Goal: Task Accomplishment & Management: Use online tool/utility

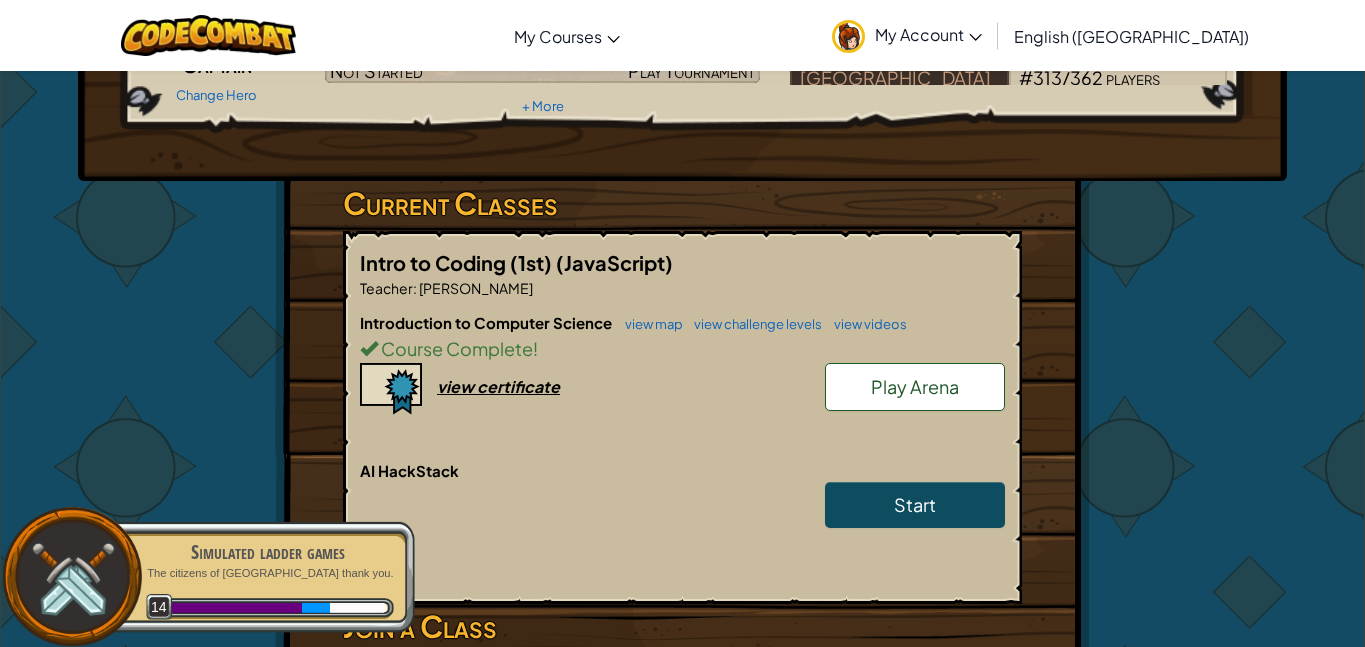
scroll to position [231, 0]
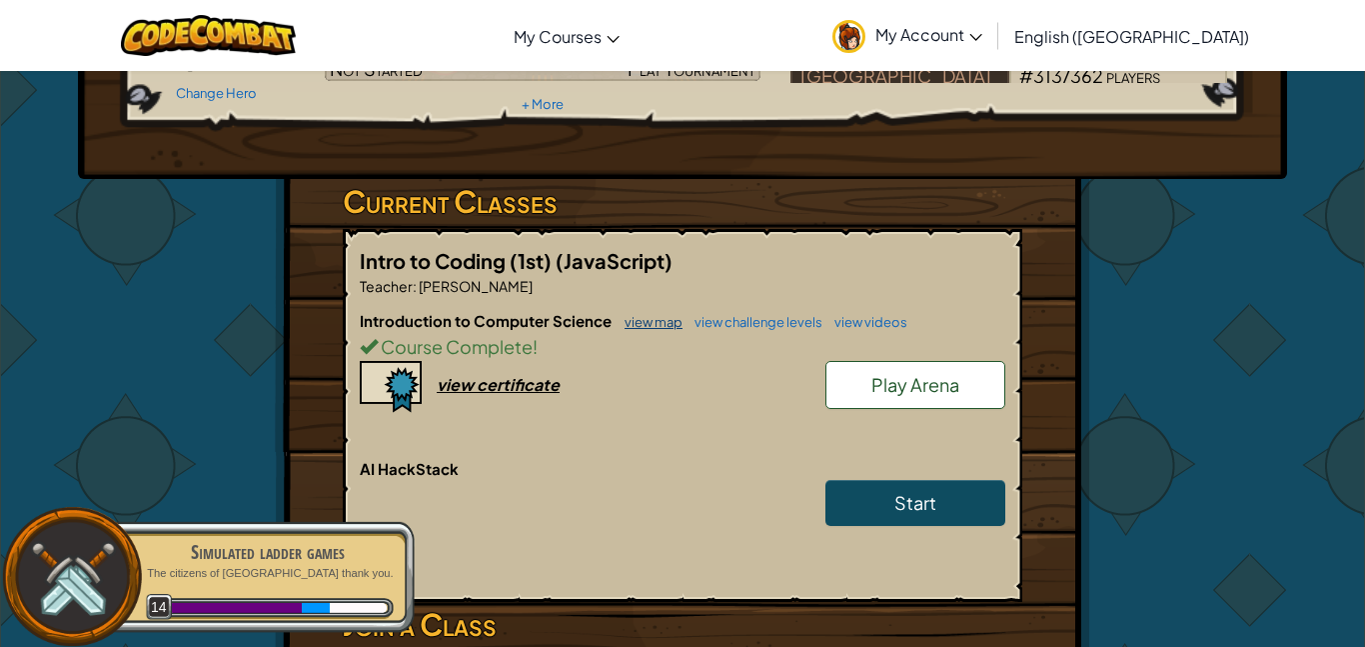
click at [648, 315] on link "view map" at bounding box center [649, 322] width 68 height 16
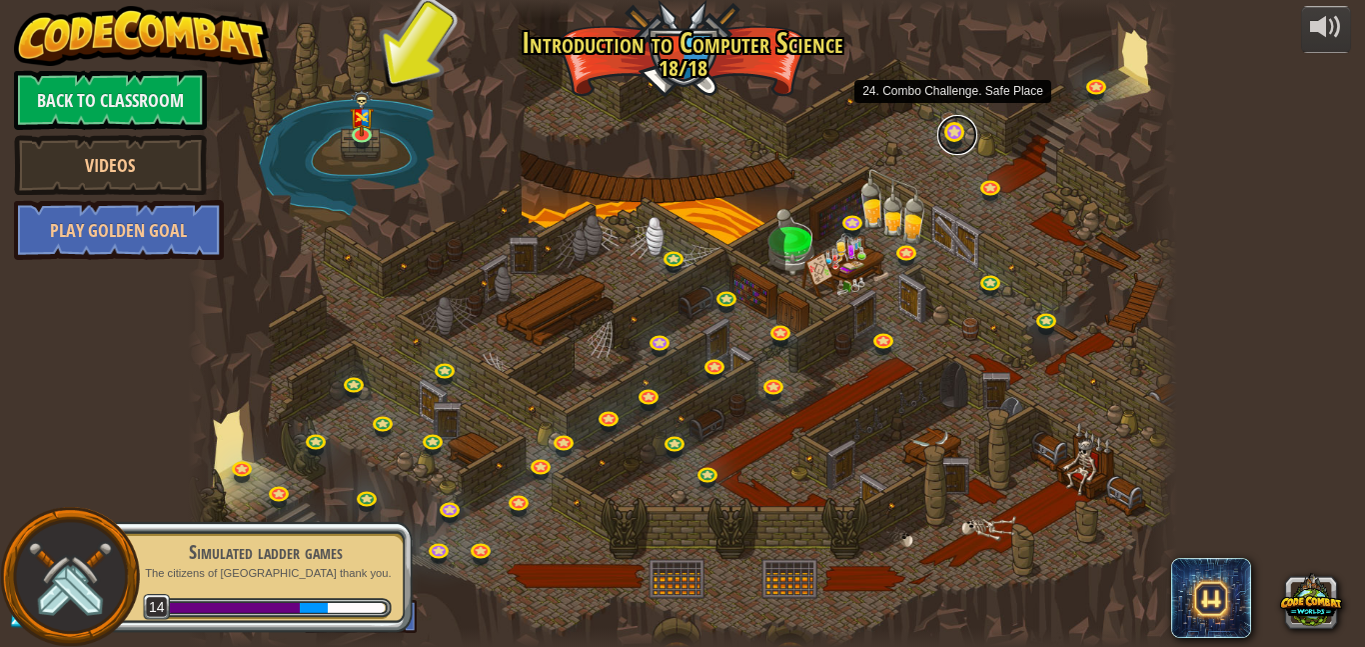
click at [940, 132] on link at bounding box center [958, 135] width 40 height 40
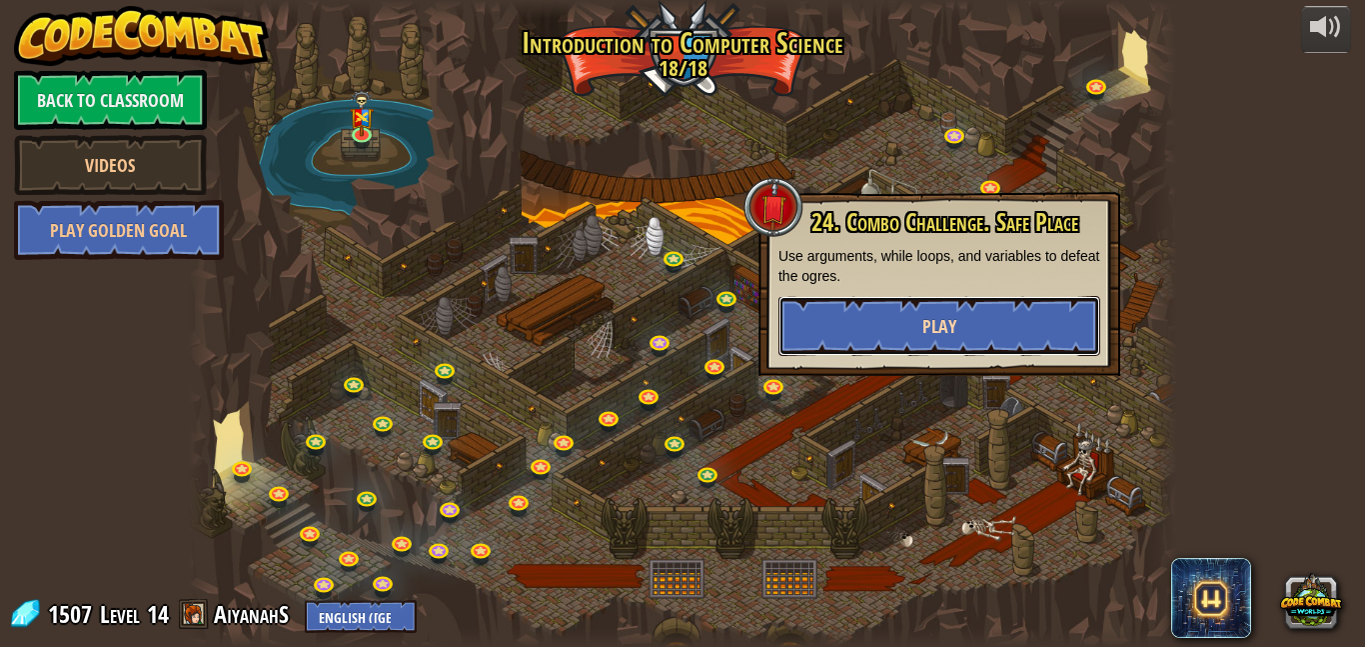
click at [995, 303] on button "Play" at bounding box center [940, 326] width 322 height 60
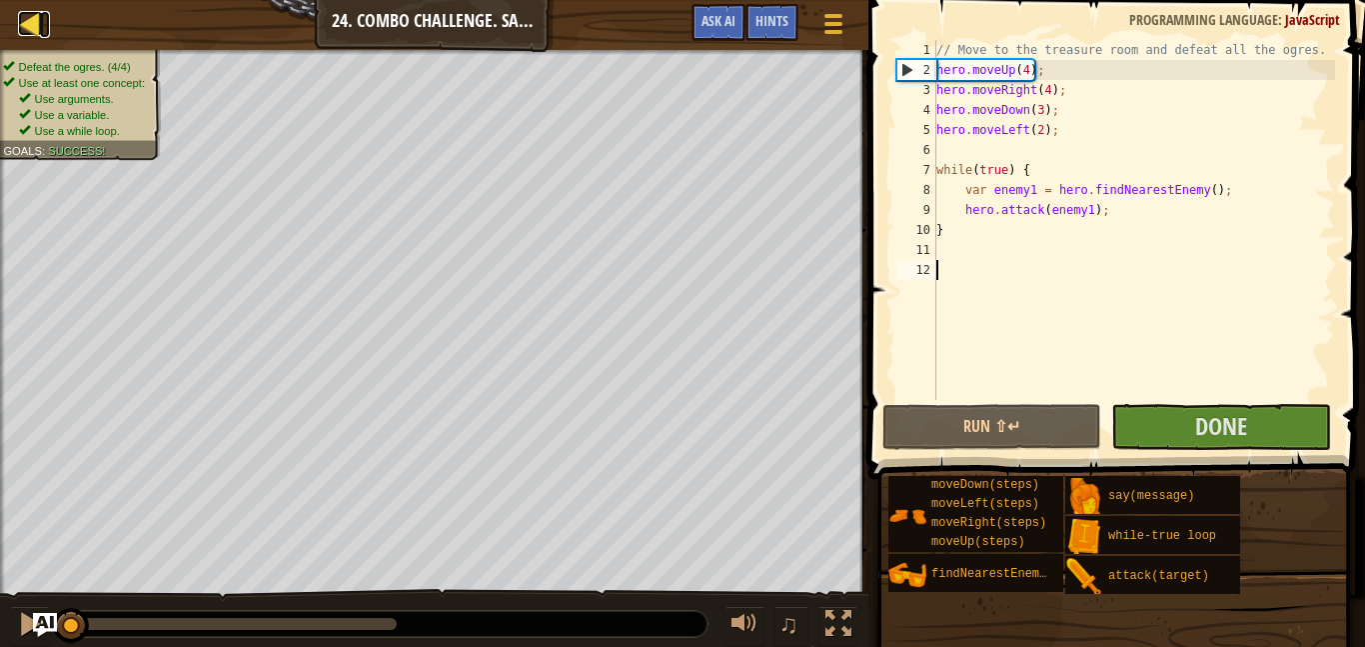
click at [23, 22] on div at bounding box center [30, 23] width 25 height 25
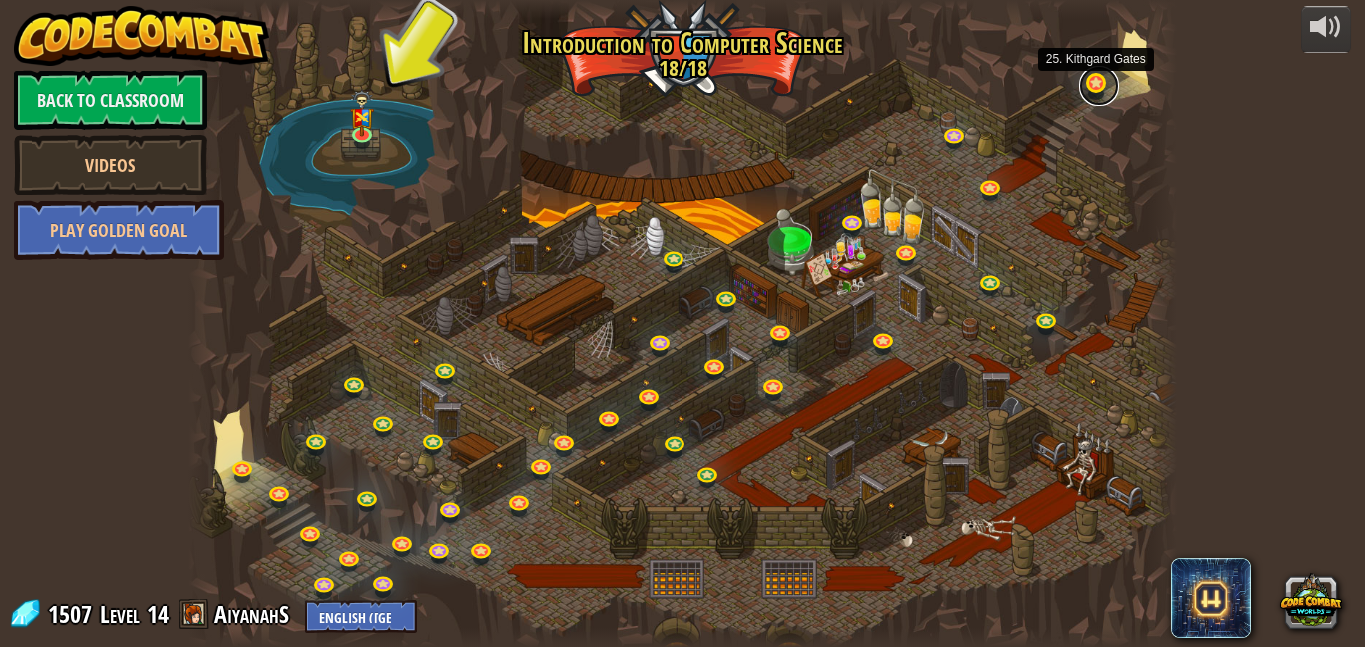
click at [1090, 81] on link at bounding box center [1099, 86] width 40 height 40
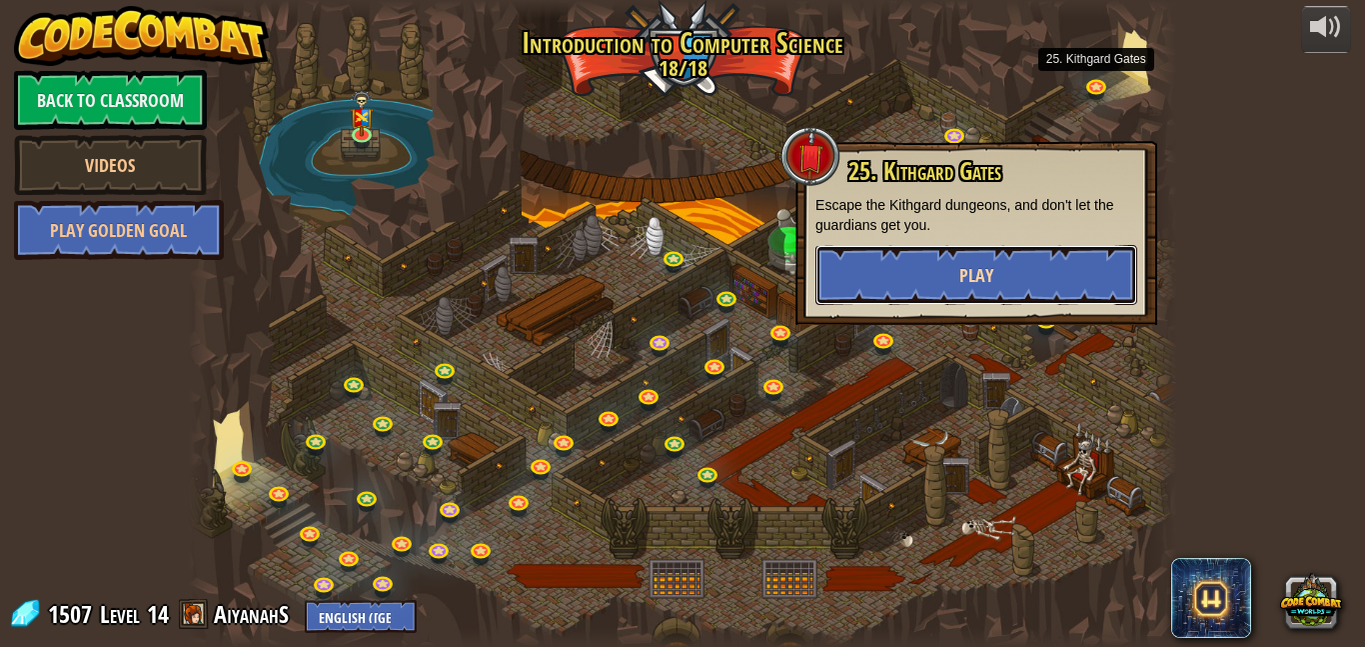
click at [987, 247] on button "Play" at bounding box center [977, 275] width 322 height 60
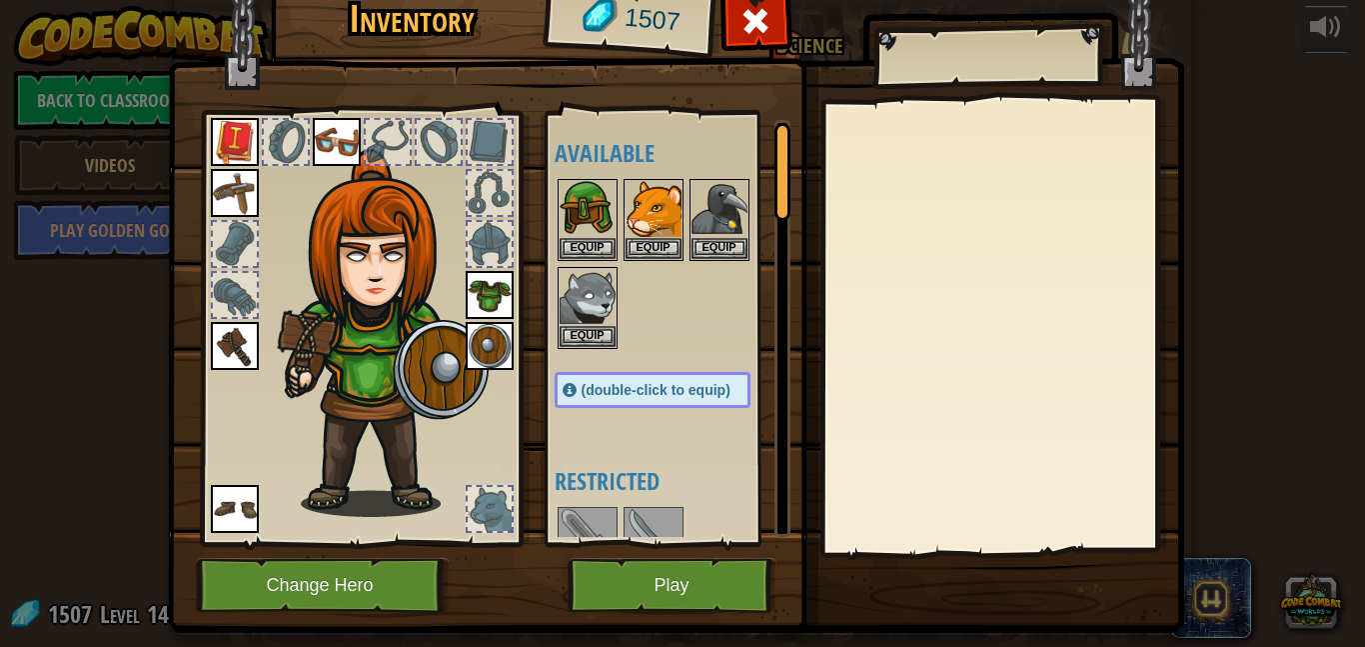
click at [667, 523] on img at bounding box center [654, 537] width 56 height 56
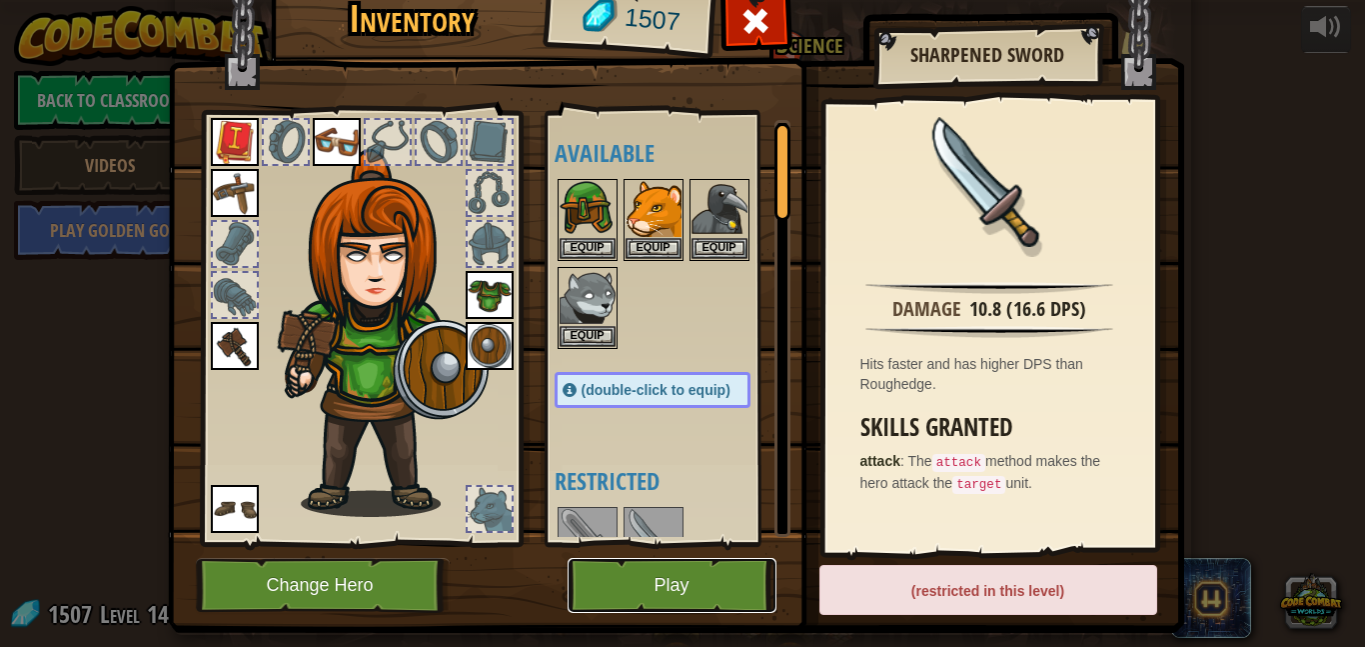
click at [721, 584] on button "Play" at bounding box center [672, 585] width 209 height 55
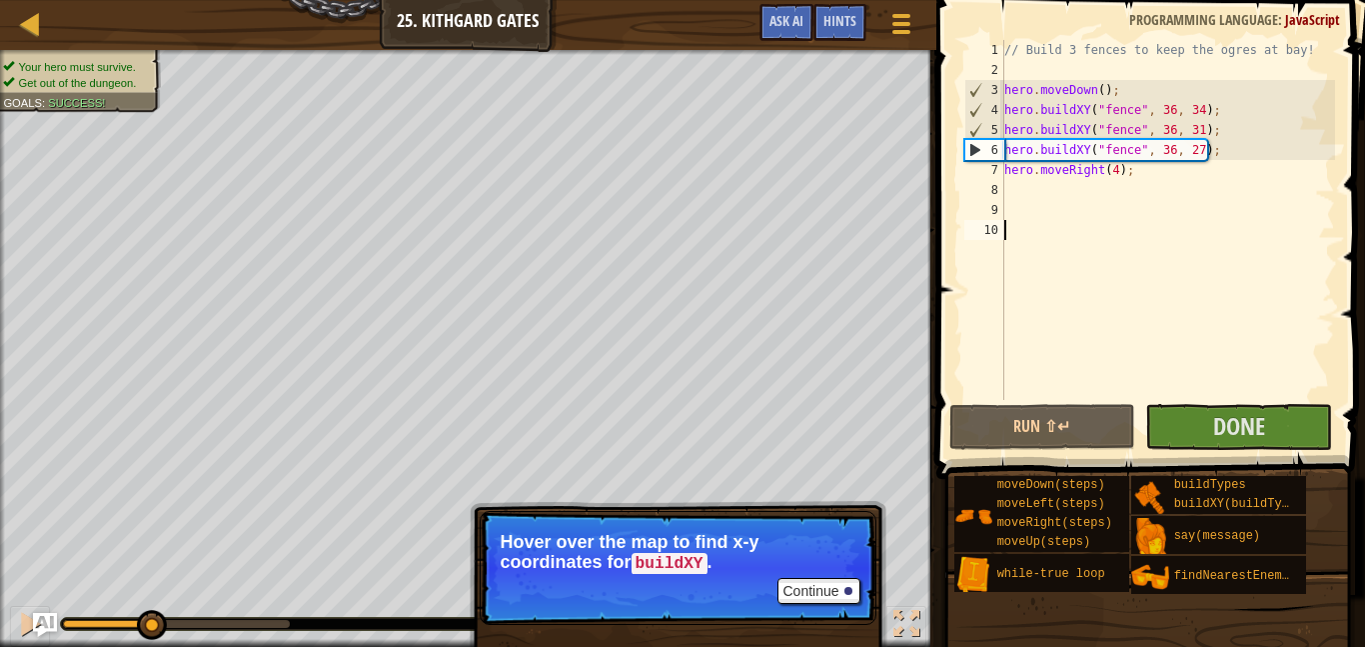
type textarea "d"
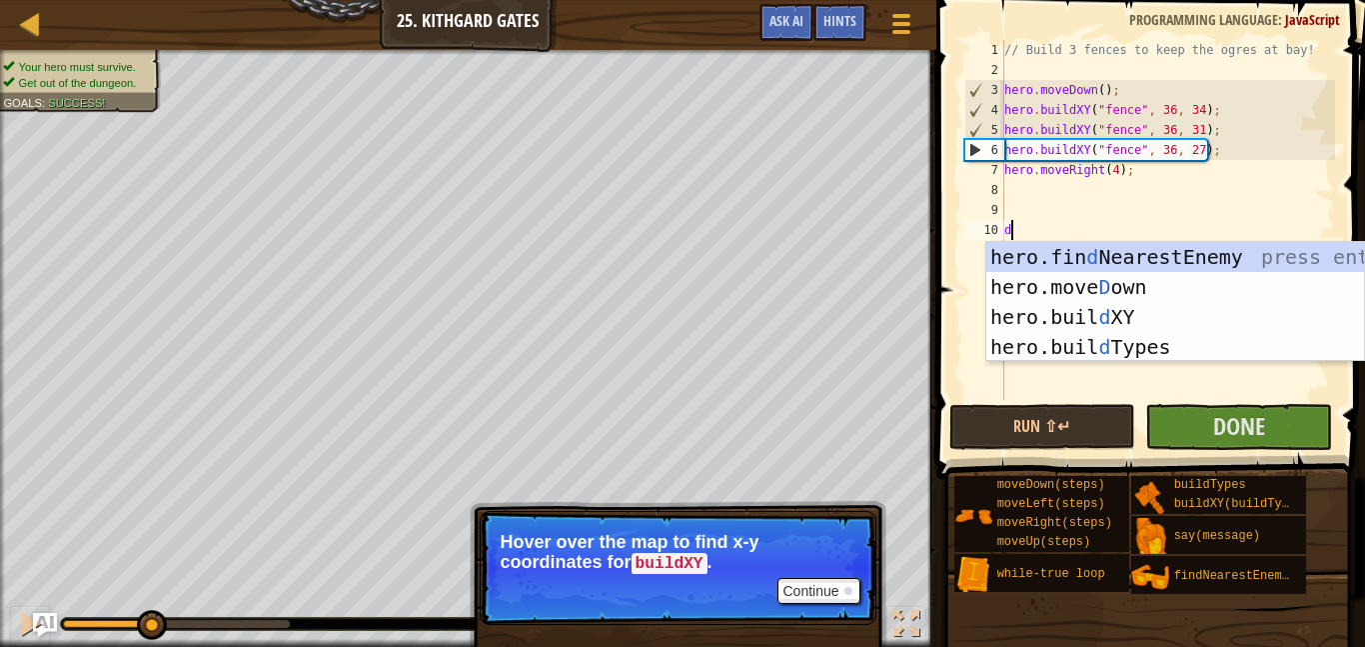
scroll to position [9, 0]
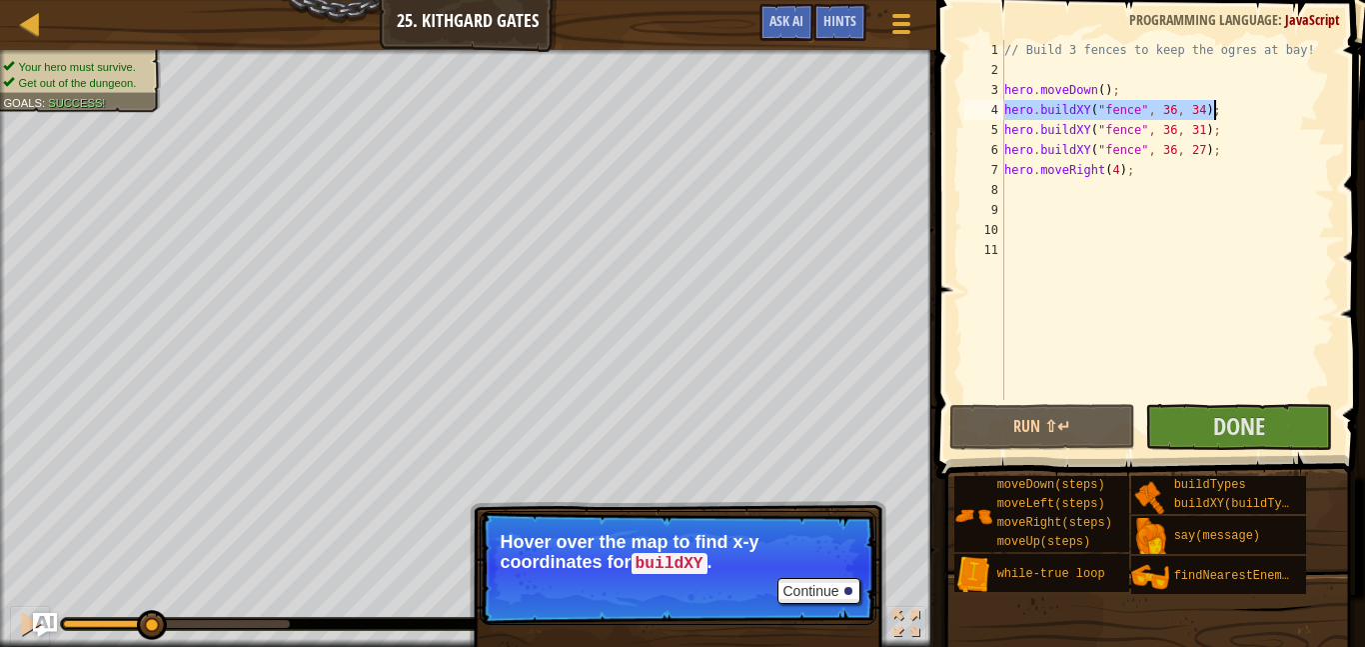
drag, startPoint x: 1006, startPoint y: 111, endPoint x: 1242, endPoint y: 114, distance: 235.9
click at [1242, 114] on div "// Build 3 fences to keep the ogres at bay! hero . moveDown ( ) ; hero . buildX…" at bounding box center [1167, 240] width 335 height 400
type textarea "hero.buildXY("fence", 36, 34);"
